Goal: Transaction & Acquisition: Book appointment/travel/reservation

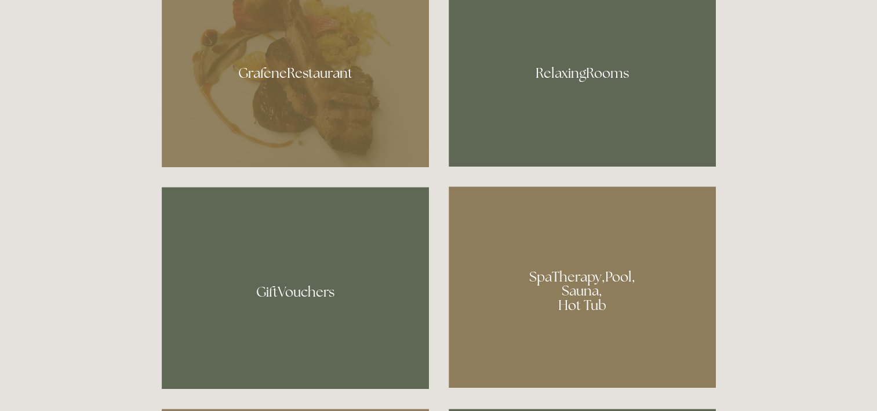
scroll to position [981, 0]
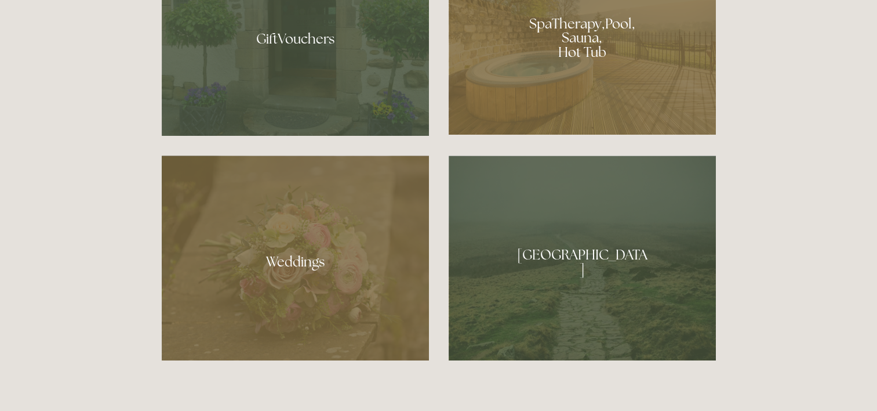
click at [525, 91] on div at bounding box center [582, 33] width 267 height 201
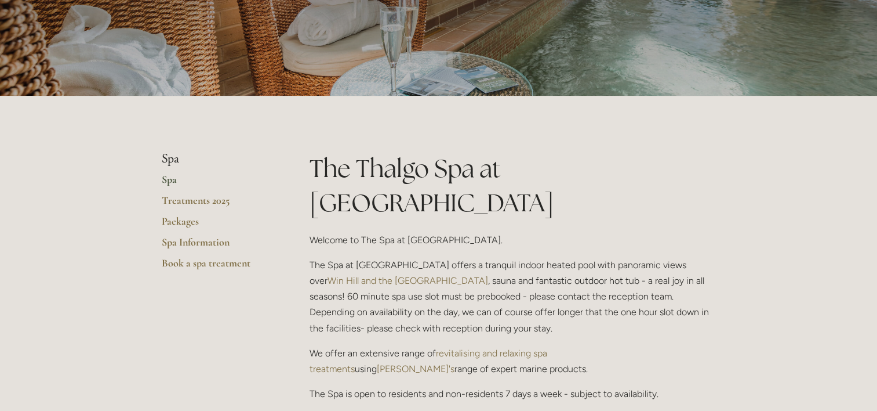
scroll to position [148, 0]
click at [165, 176] on link "Spa" at bounding box center [217, 182] width 111 height 21
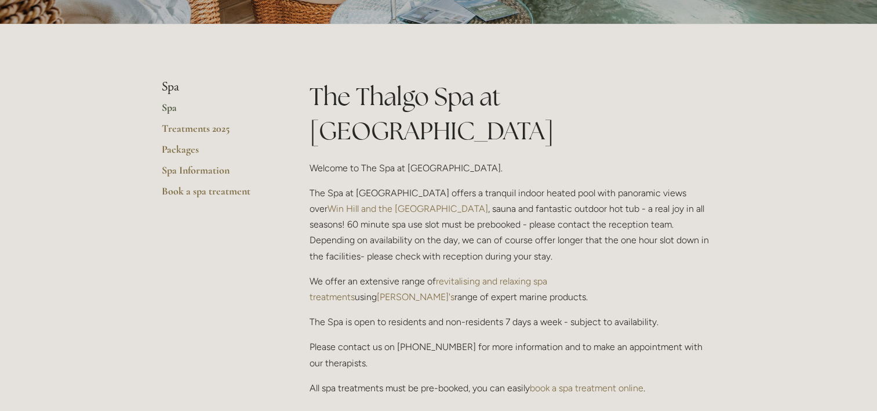
scroll to position [209, 0]
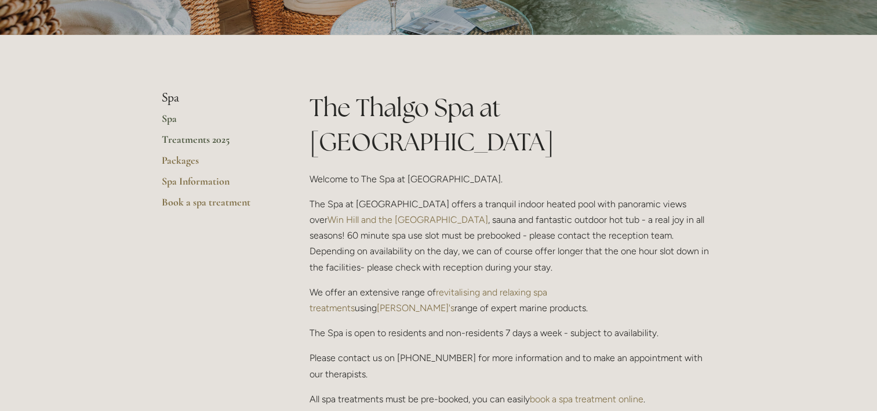
click at [177, 144] on link "Treatments 2025" at bounding box center [217, 143] width 111 height 21
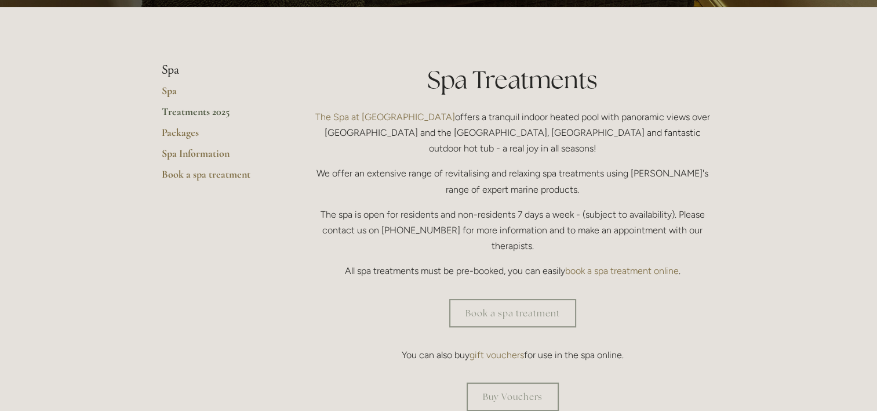
scroll to position [242, 0]
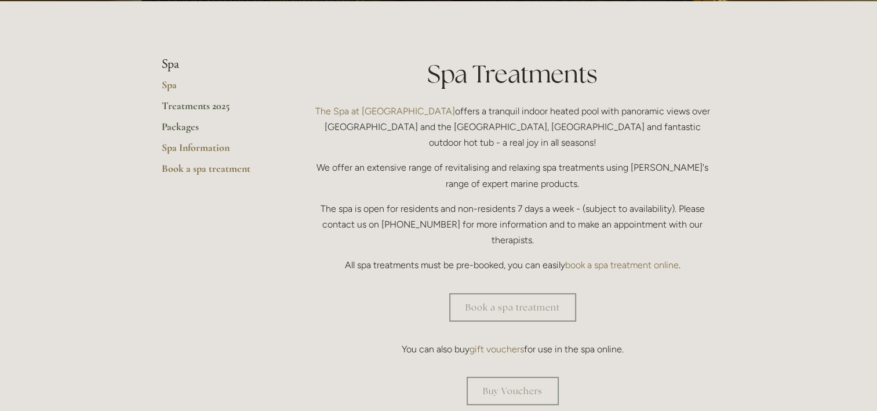
click at [169, 128] on link "Packages" at bounding box center [217, 130] width 111 height 21
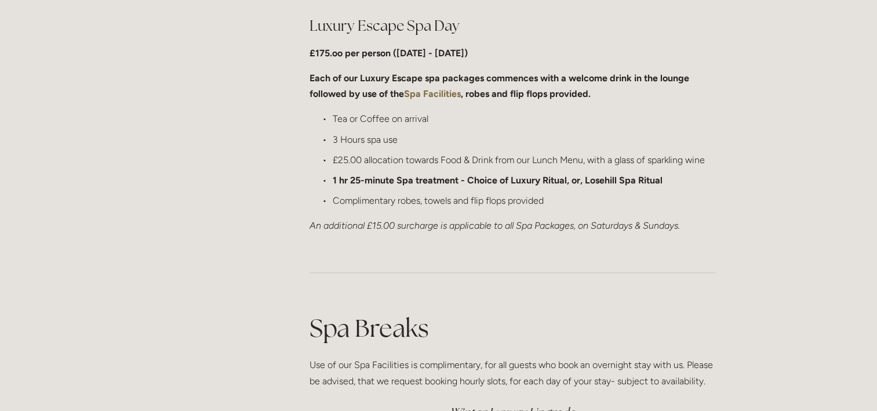
scroll to position [1173, 0]
